Goal: Navigation & Orientation: Find specific page/section

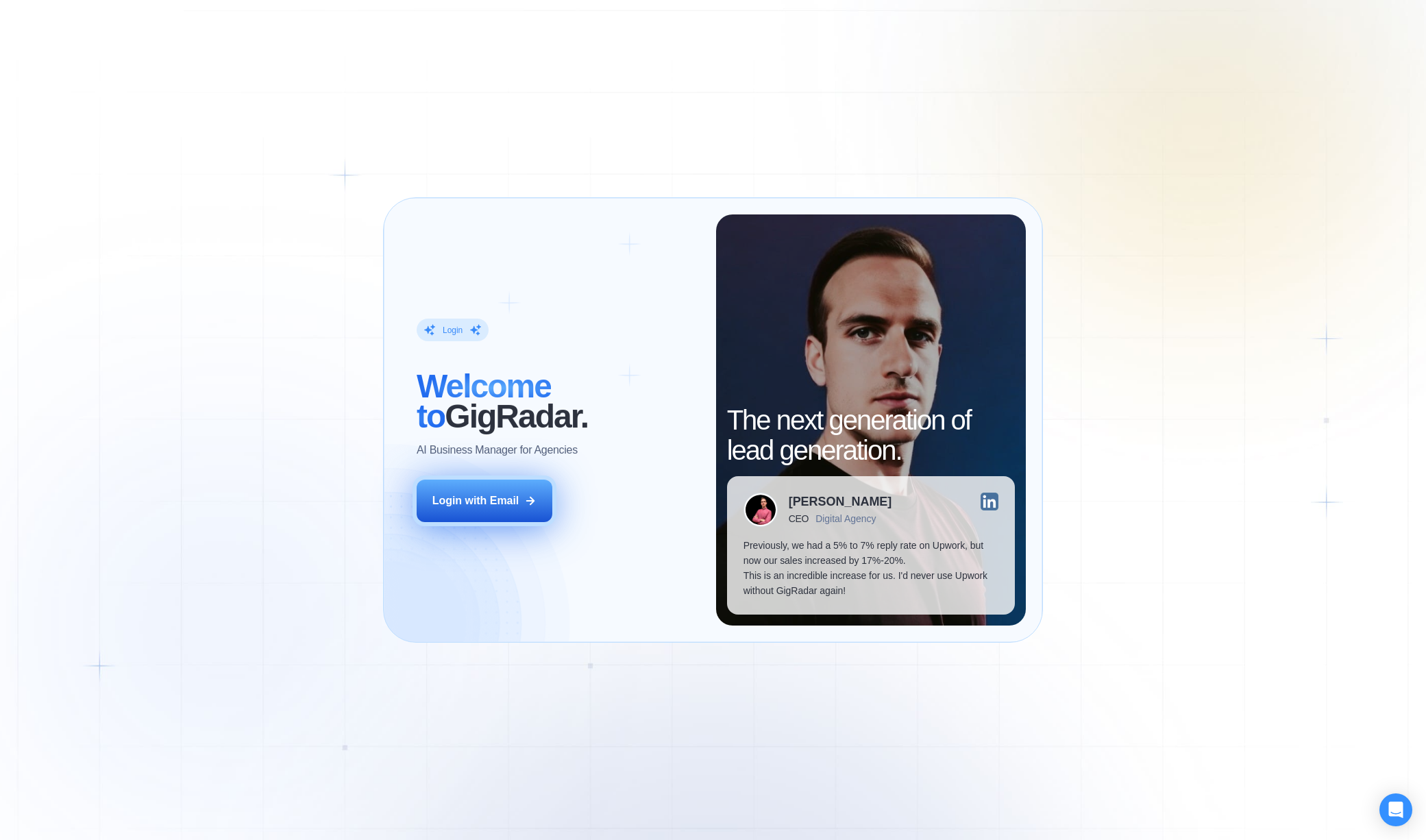
click at [447, 514] on button "Login with Email" at bounding box center [484, 501] width 135 height 42
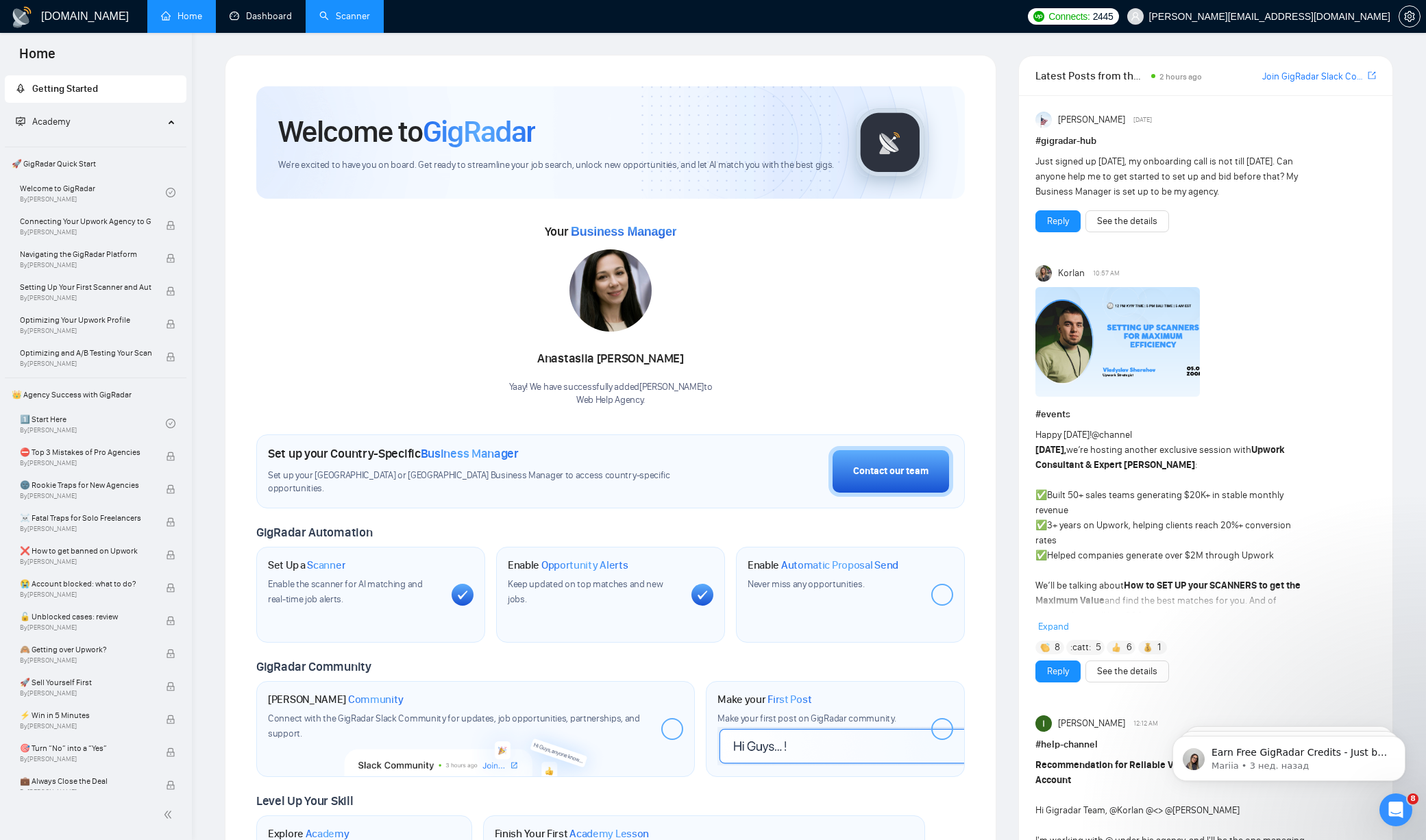
drag, startPoint x: 231, startPoint y: 22, endPoint x: 308, endPoint y: 33, distance: 77.8
click at [231, 22] on link "Dashboard" at bounding box center [261, 16] width 63 height 12
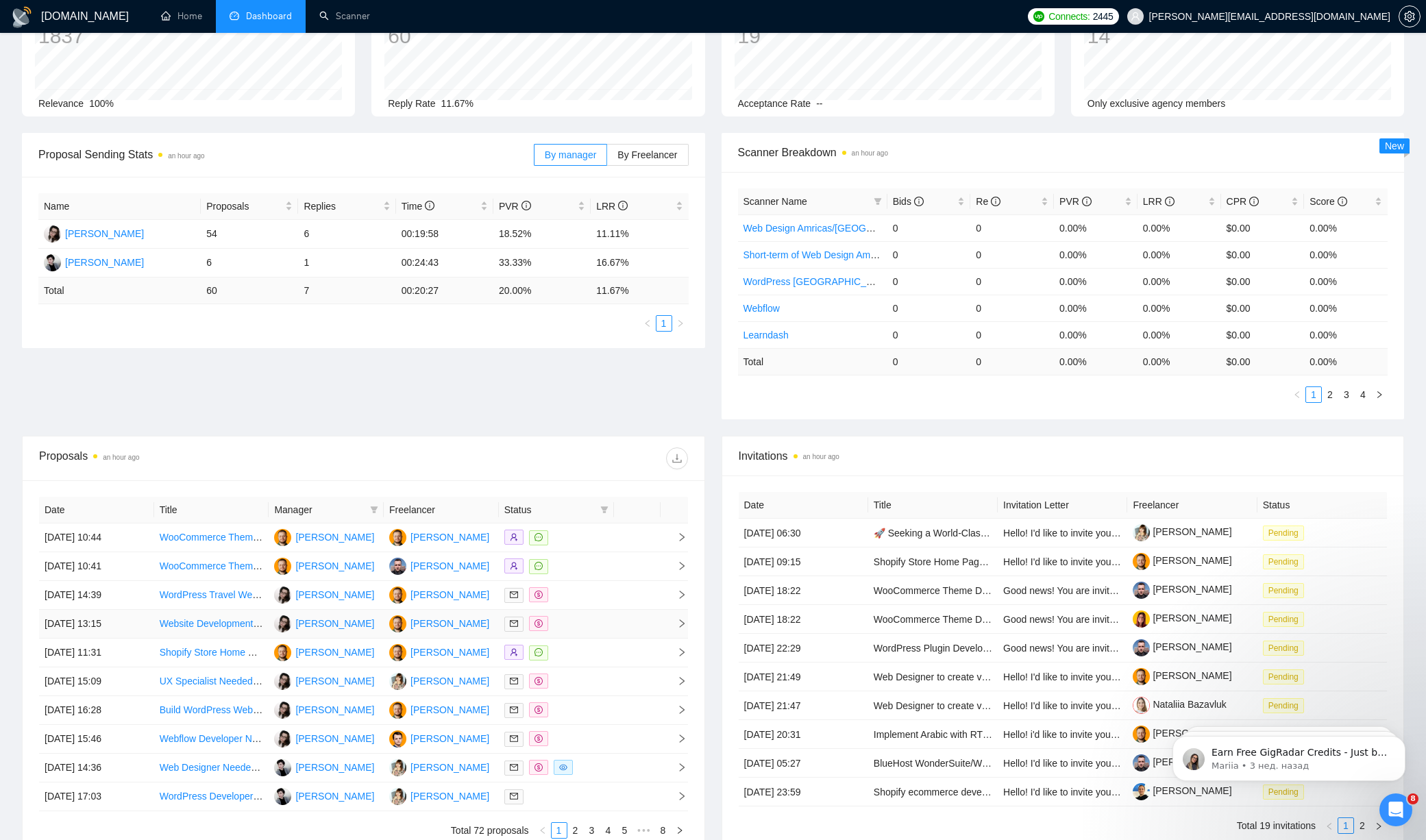
scroll to position [110, 0]
click at [586, 598] on div at bounding box center [556, 593] width 104 height 16
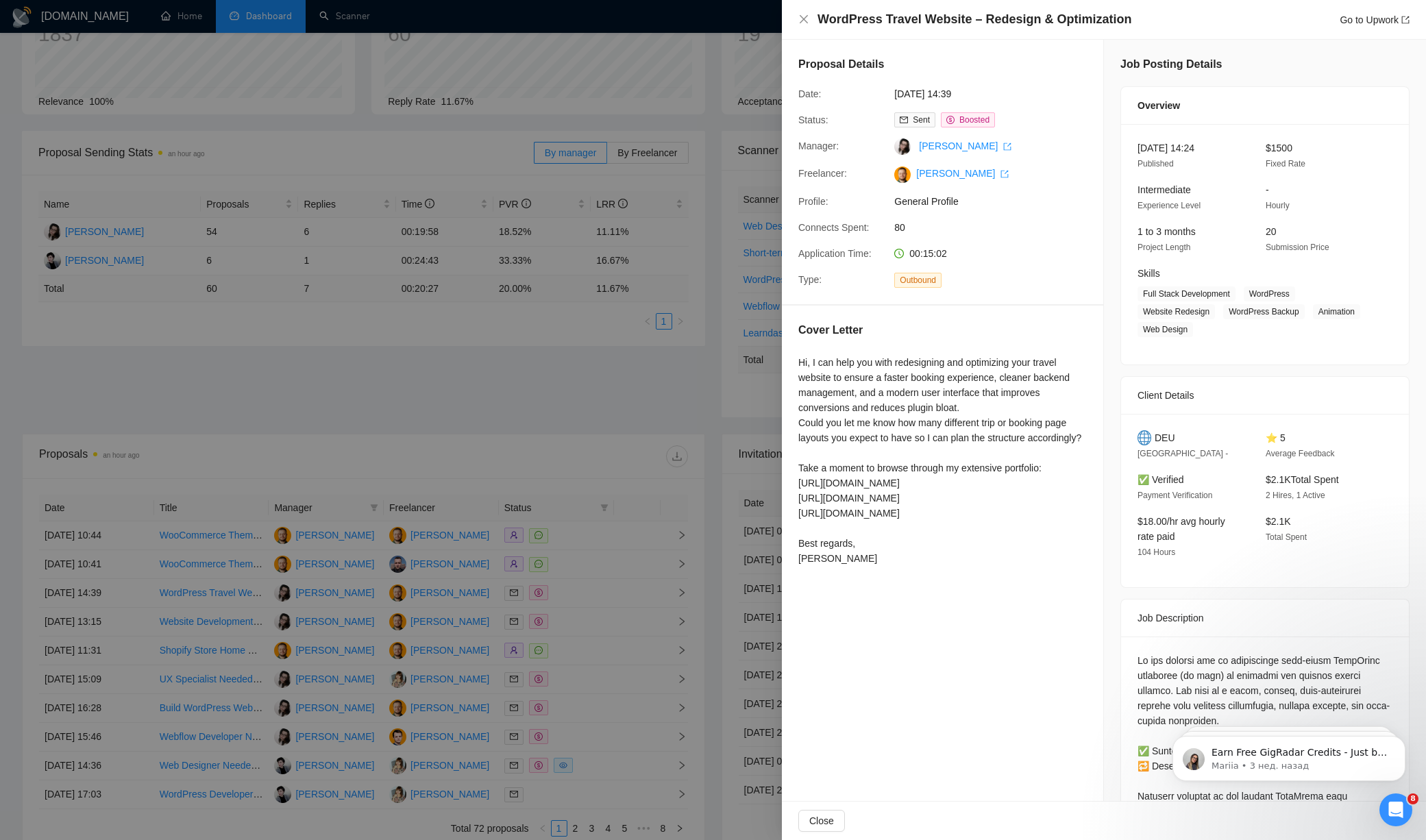
click at [575, 626] on div at bounding box center [713, 420] width 1426 height 840
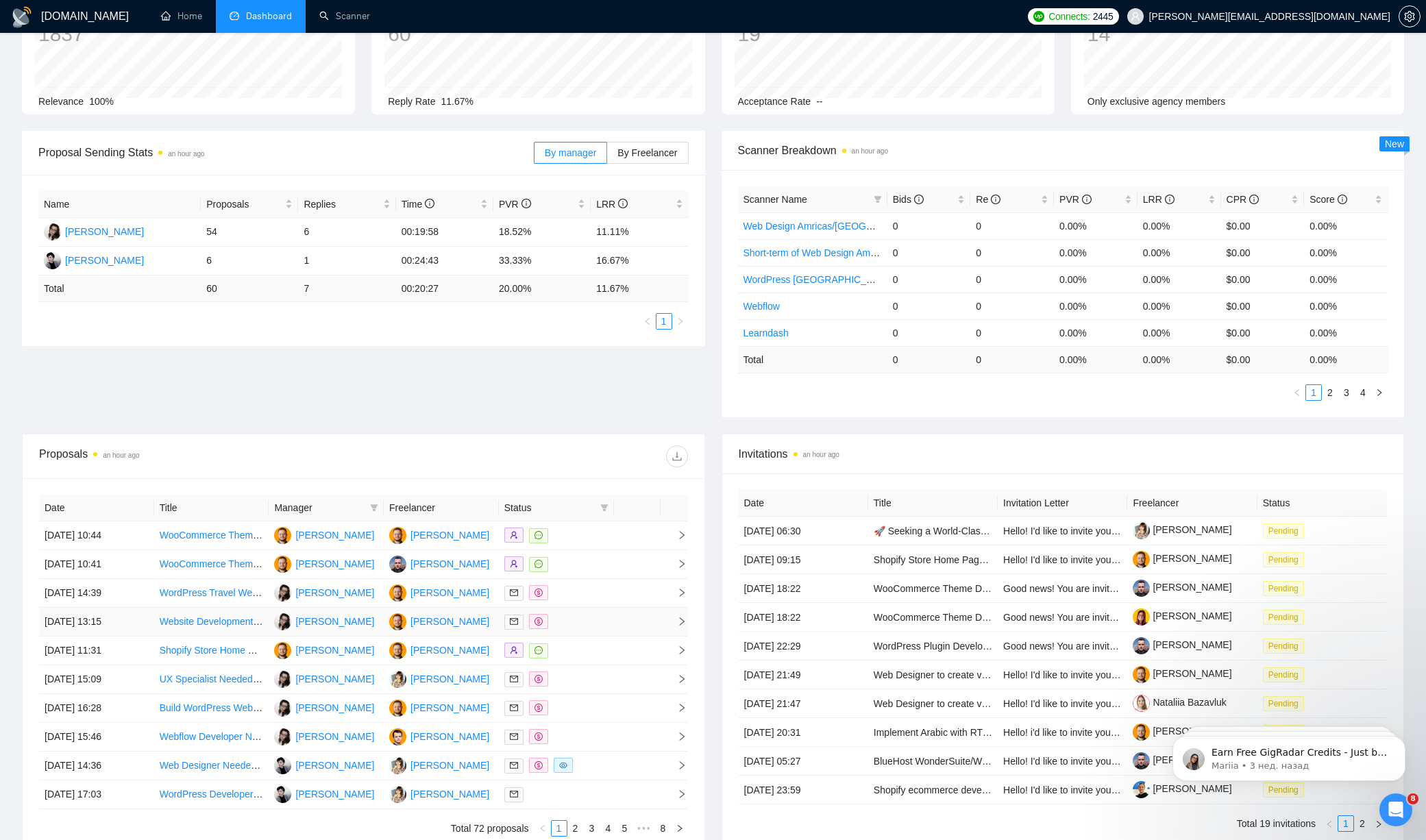
click at [571, 628] on div at bounding box center [556, 621] width 104 height 16
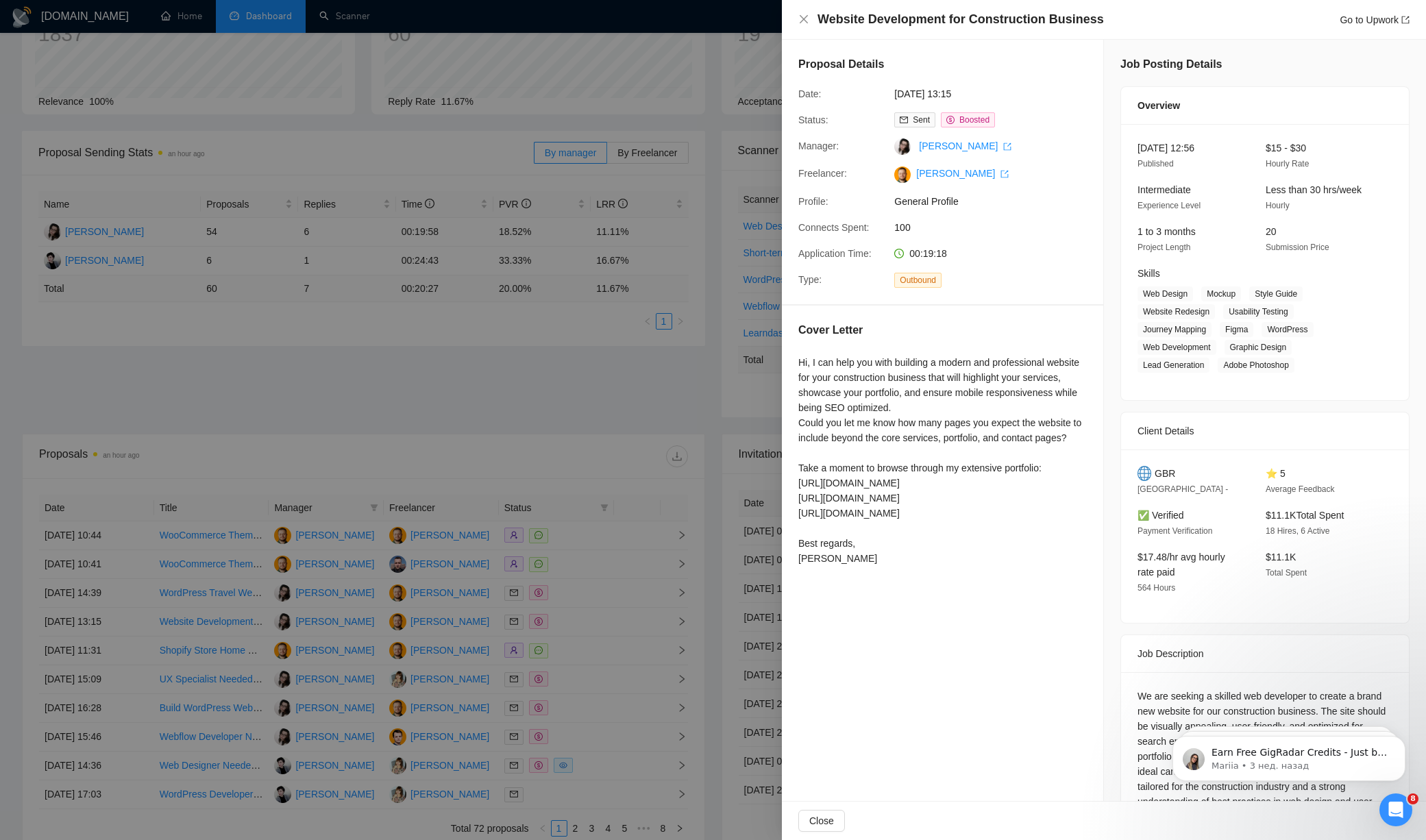
click at [647, 476] on div at bounding box center [713, 420] width 1426 height 840
